Goal: Information Seeking & Learning: Find specific fact

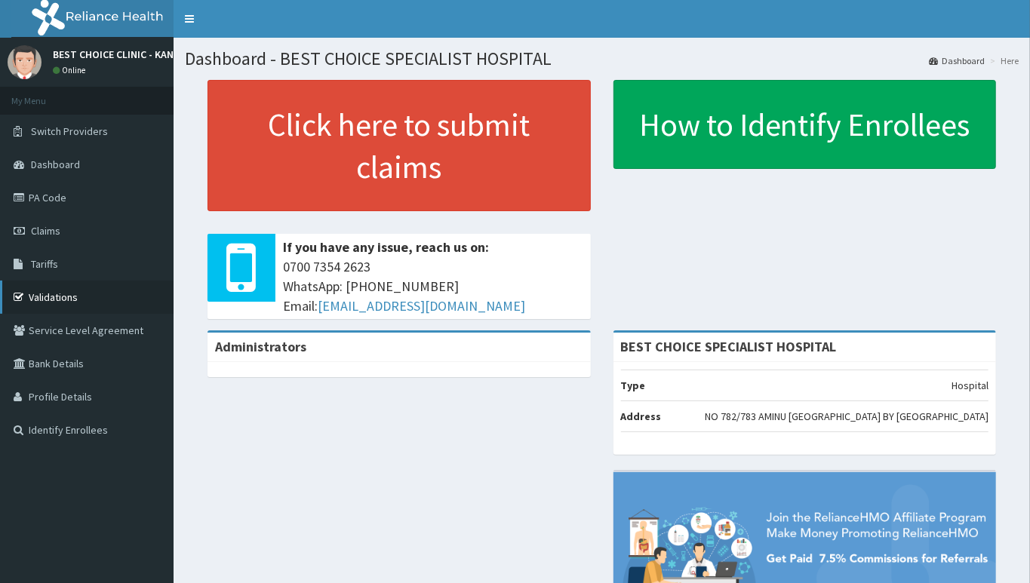
click at [57, 291] on link "Validations" at bounding box center [87, 297] width 174 height 33
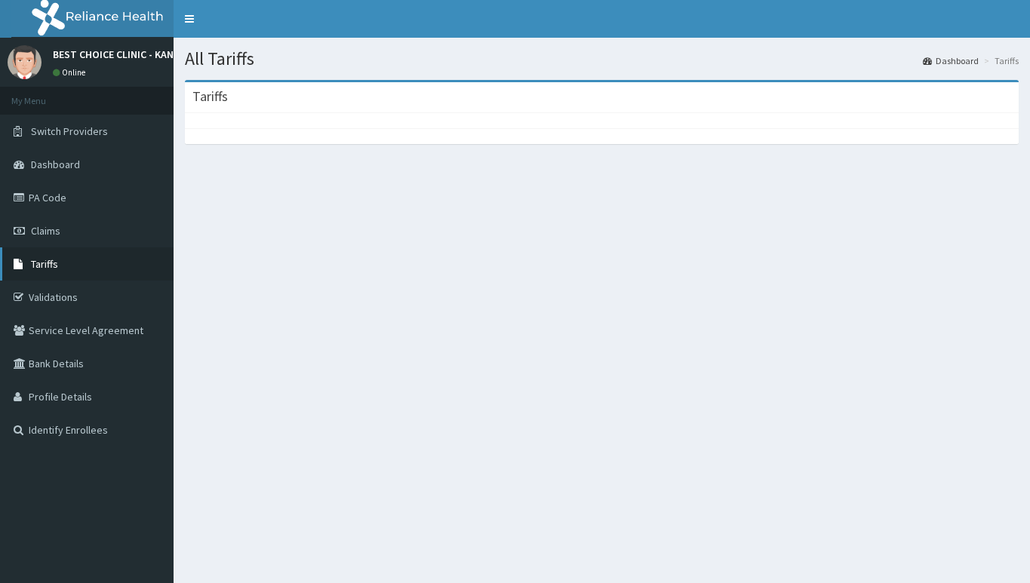
click at [47, 257] on link "Tariffs" at bounding box center [87, 264] width 174 height 33
click at [24, 263] on icon at bounding box center [21, 264] width 15 height 11
click at [58, 260] on link "Tariffs" at bounding box center [87, 264] width 174 height 33
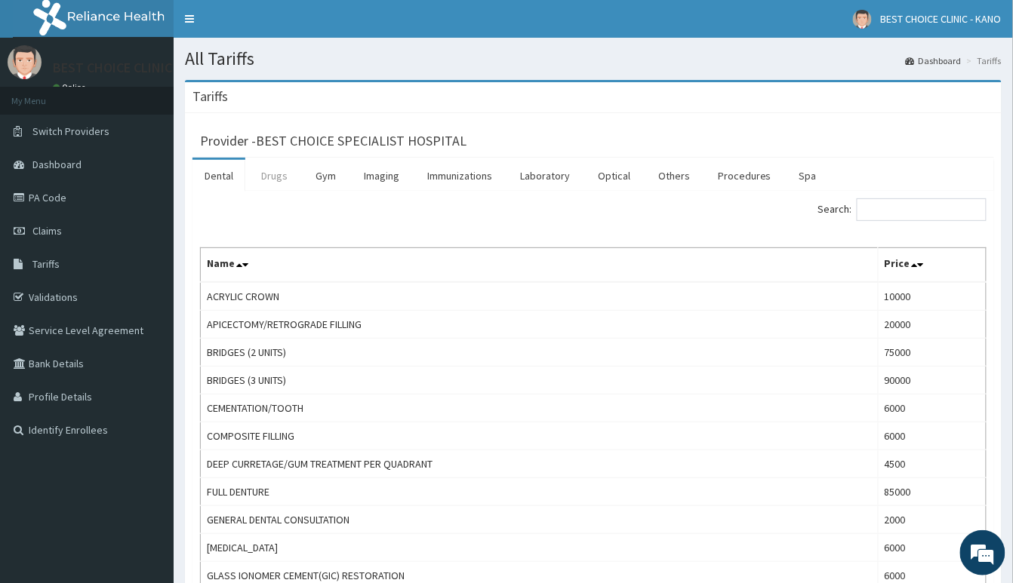
click at [266, 179] on link "Drugs" at bounding box center [274, 176] width 51 height 32
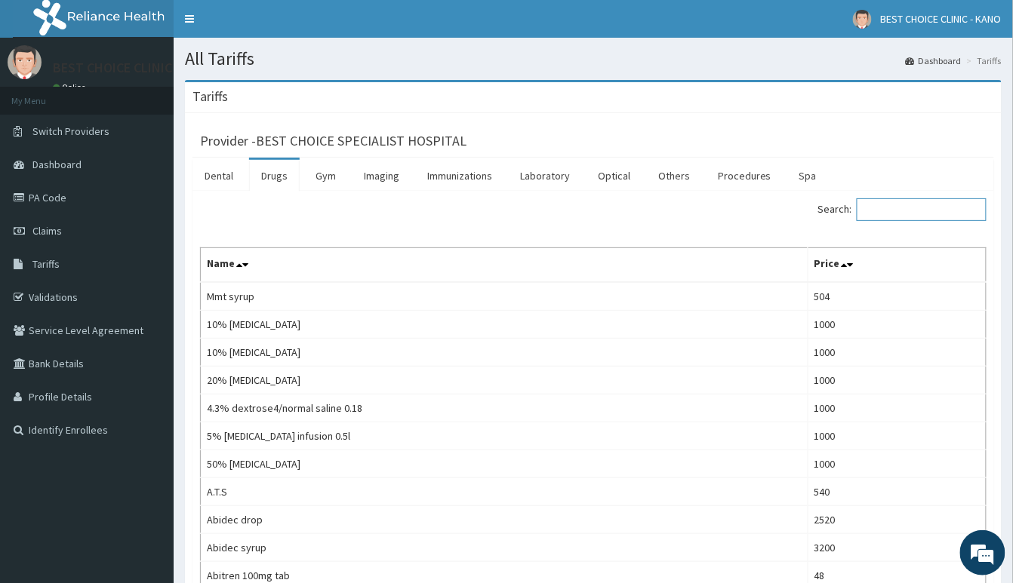
click at [919, 213] on input "Search:" at bounding box center [922, 210] width 130 height 23
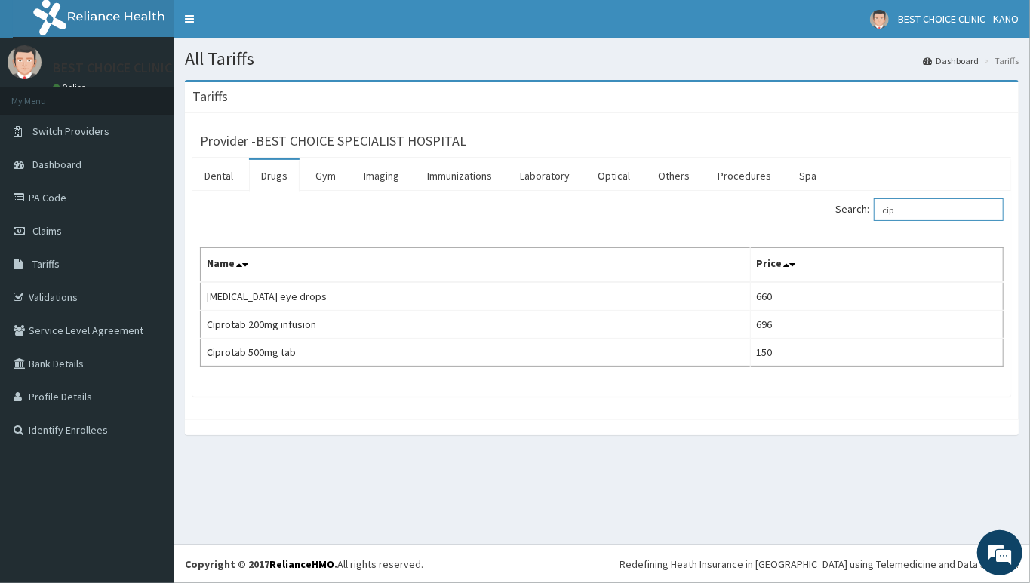
click at [907, 213] on input "cip" at bounding box center [939, 210] width 130 height 23
type input "c"
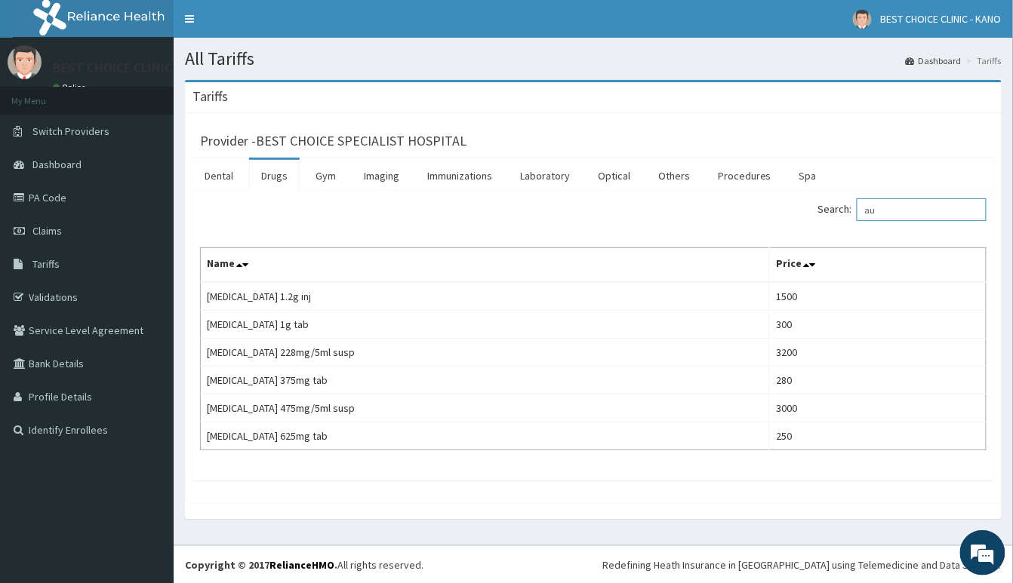
type input "a"
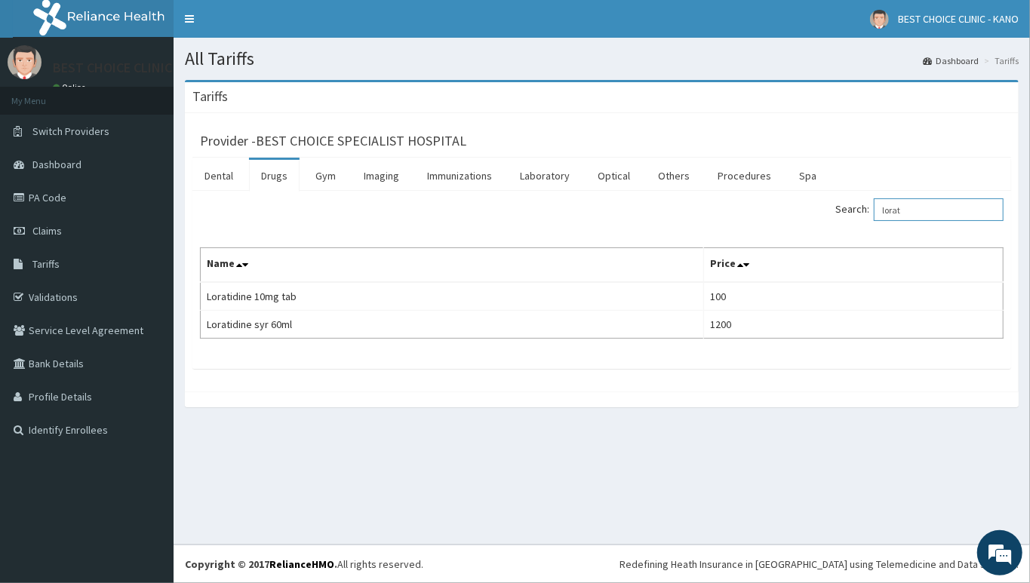
type input "lorat"
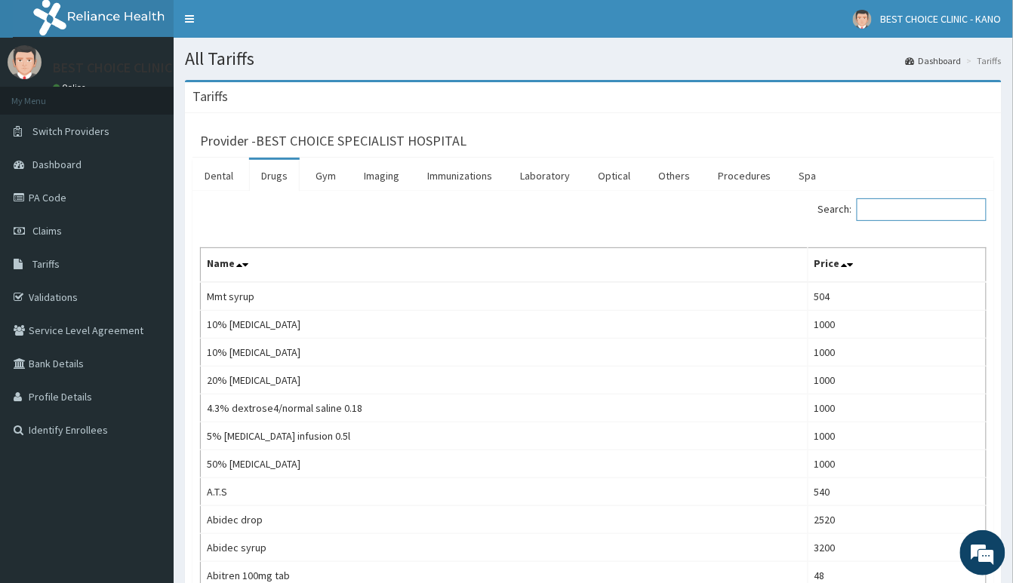
click at [886, 218] on input "Search:" at bounding box center [922, 210] width 130 height 23
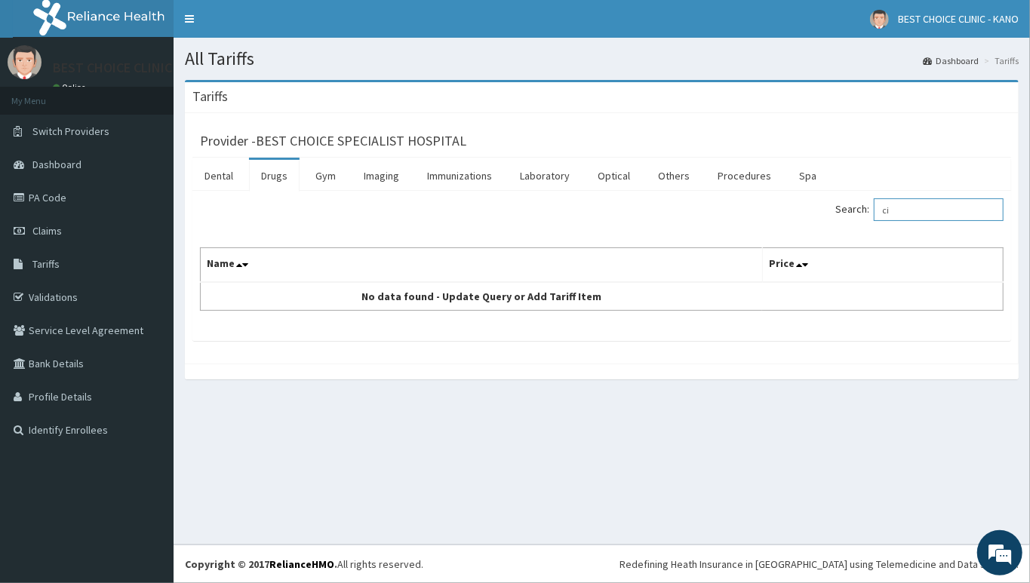
type input "c"
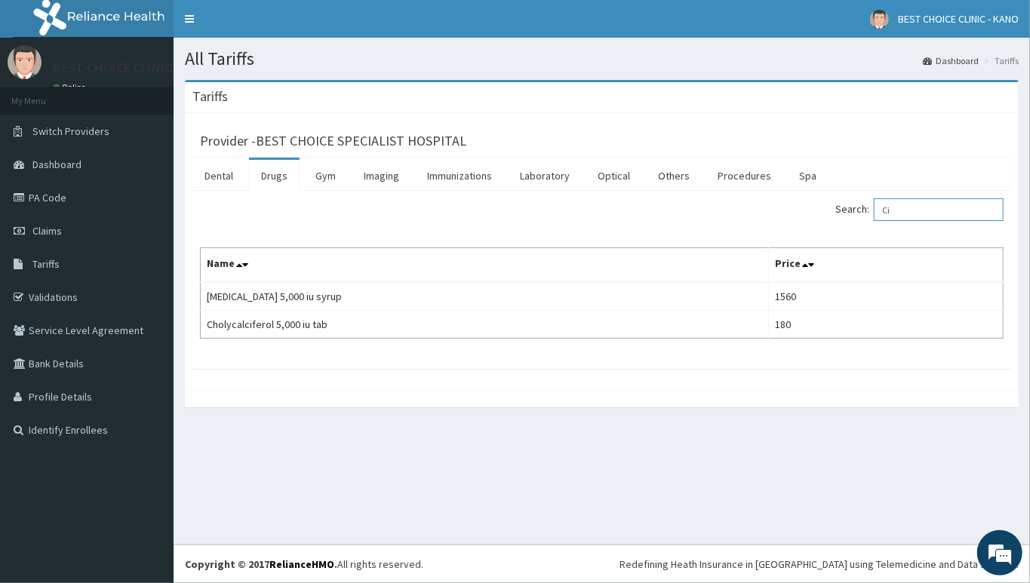
type input "C"
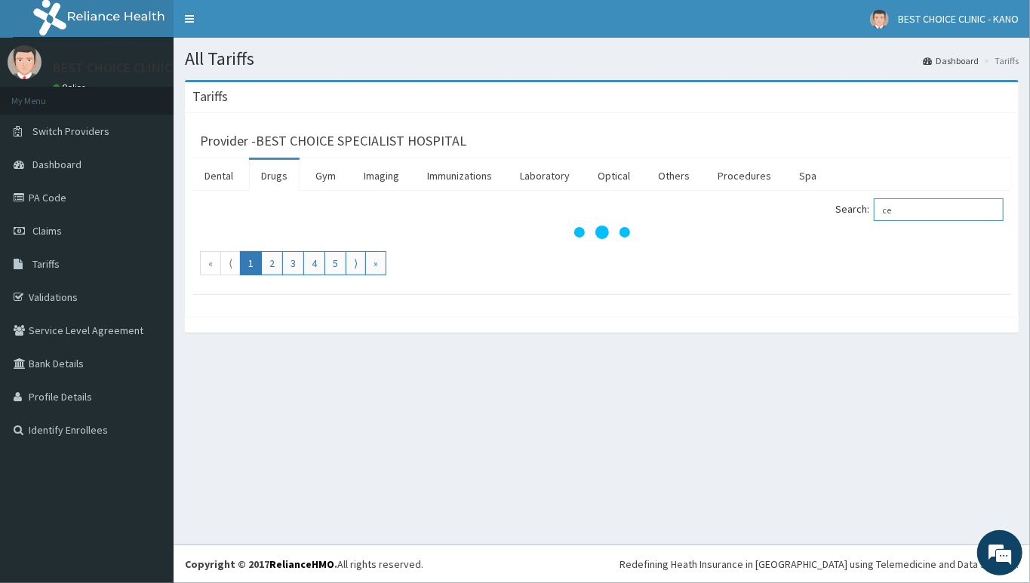
type input "cep"
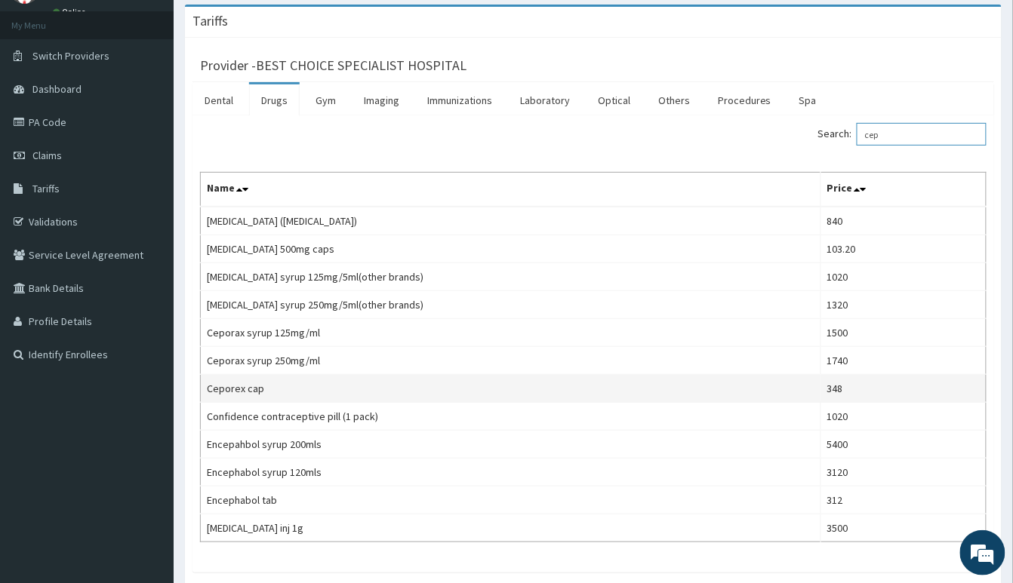
scroll to position [172, 0]
